Goal: Information Seeking & Learning: Learn about a topic

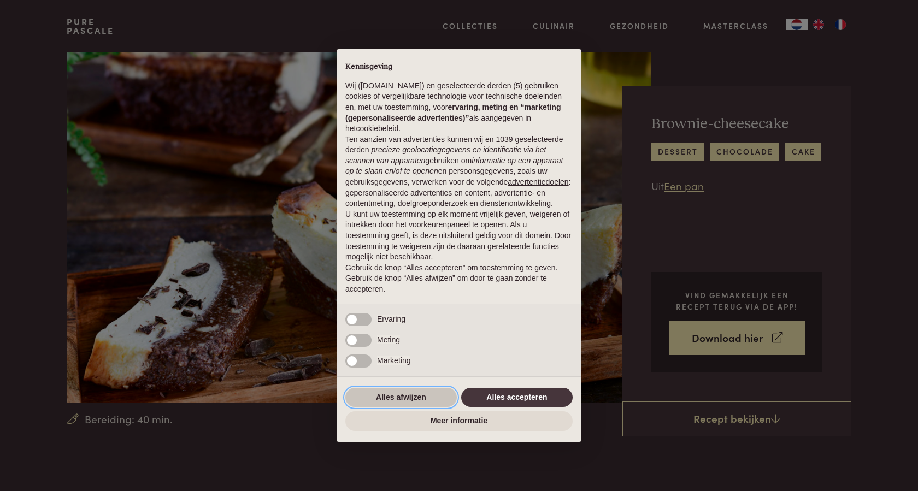
click at [394, 400] on button "Alles afwijzen" at bounding box center [400, 398] width 111 height 20
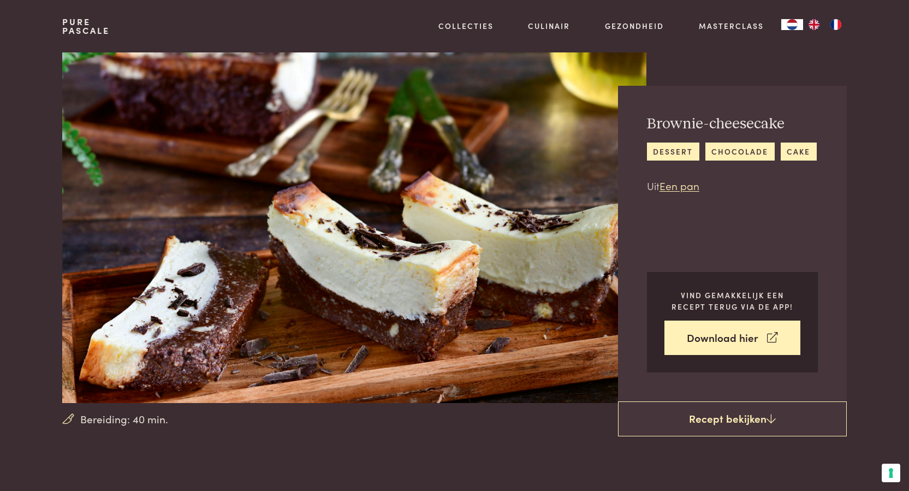
click at [877, 315] on section "Bereiding: 40 min. Brownie-cheesecake dessert [GEOGRAPHIC_DATA] cake Uit Een pa…" at bounding box center [454, 227] width 909 height 351
click at [889, 363] on section "Bereiding: 40 min. Brownie-cheesecake dessert [GEOGRAPHIC_DATA] cake Uit Een pa…" at bounding box center [454, 227] width 909 height 351
click at [0, 341] on section "Bereiding: 40 min. Brownie-cheesecake dessert [GEOGRAPHIC_DATA] cake Uit Een pa…" at bounding box center [454, 227] width 909 height 351
click at [685, 188] on link "Een pan" at bounding box center [680, 185] width 40 height 15
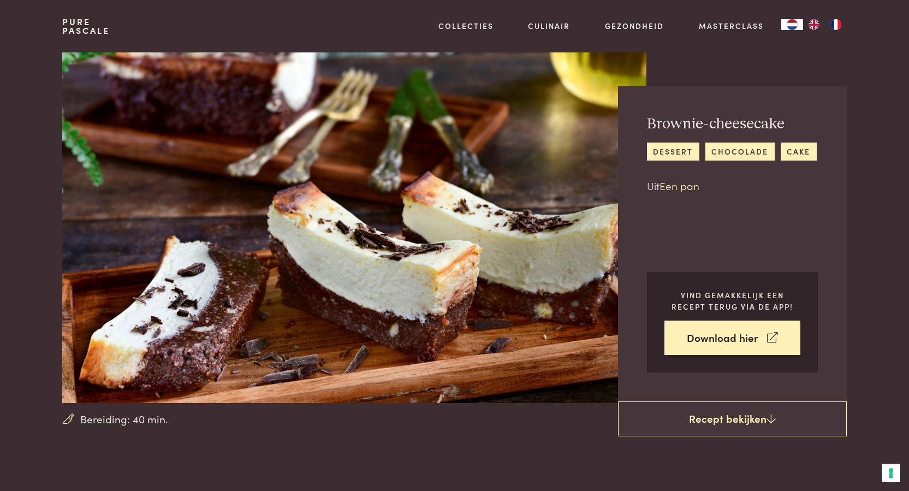
click at [685, 188] on link "Een pan" at bounding box center [680, 185] width 40 height 15
click at [671, 187] on link "Een pan" at bounding box center [680, 185] width 40 height 15
